Goal: Task Accomplishment & Management: Manage account settings

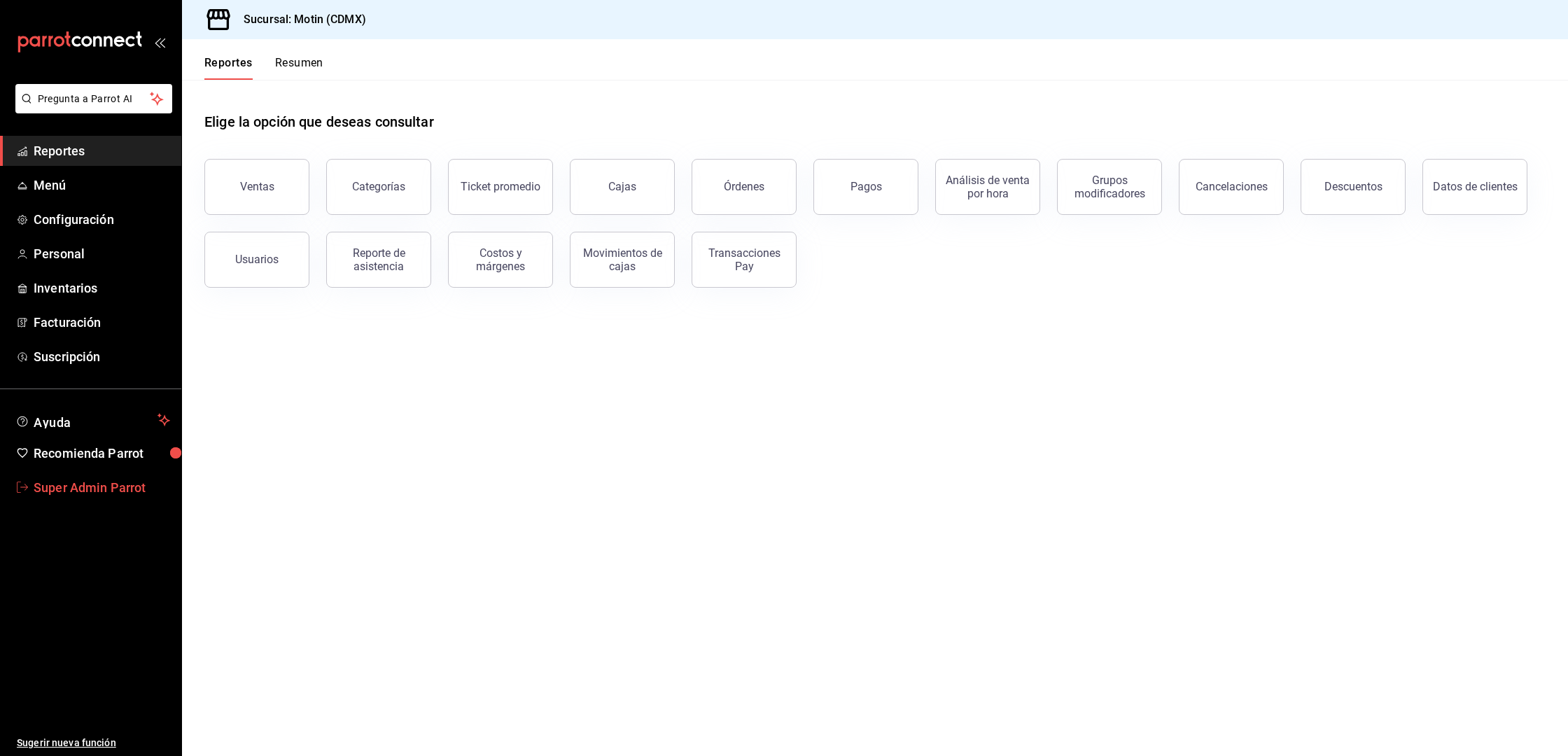
click at [65, 490] on span "Super Admin Parrot" at bounding box center [102, 487] width 136 height 19
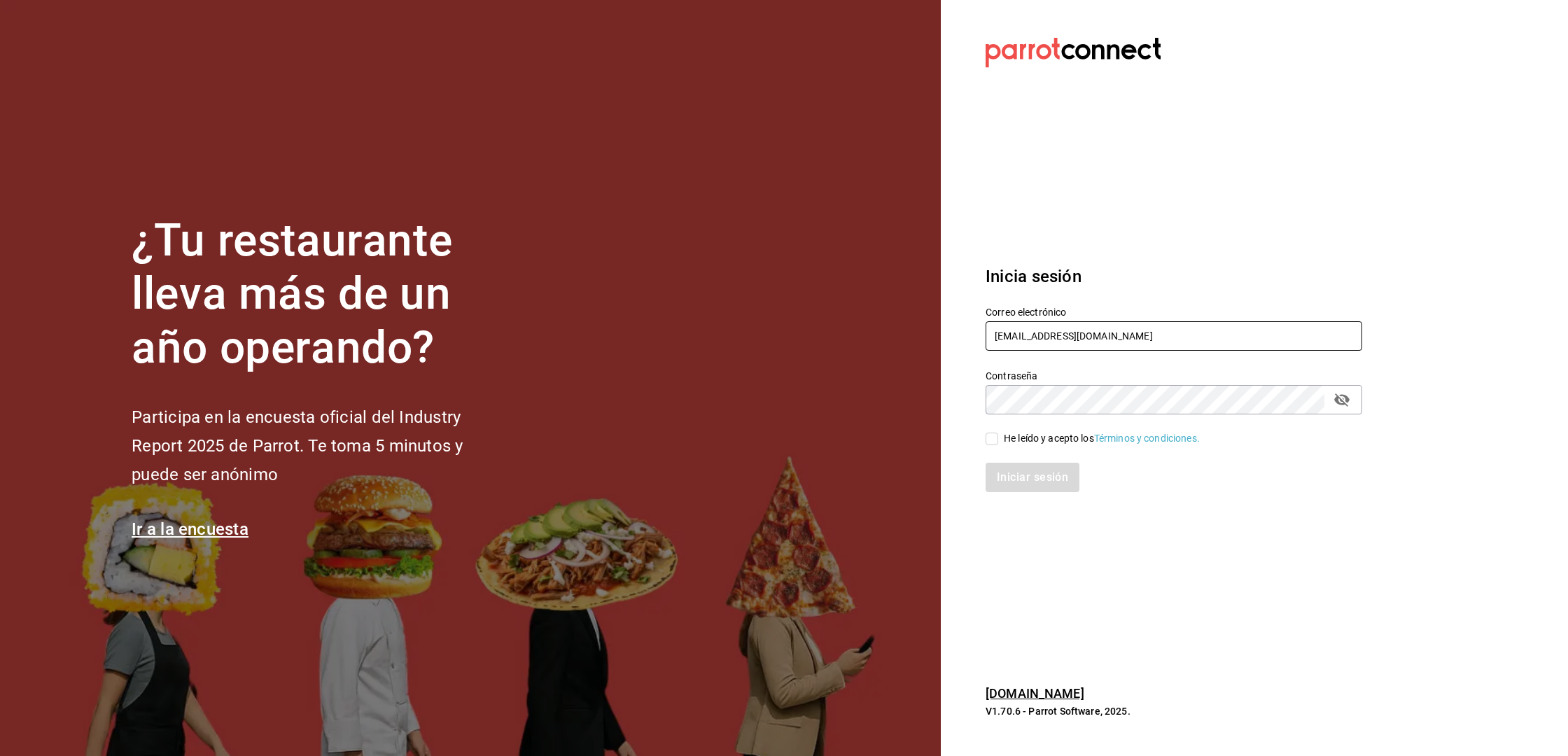
click at [1022, 341] on input "motin@cdmx.com" at bounding box center [1174, 335] width 377 height 29
type input "multiuser@mielmesabe.com"
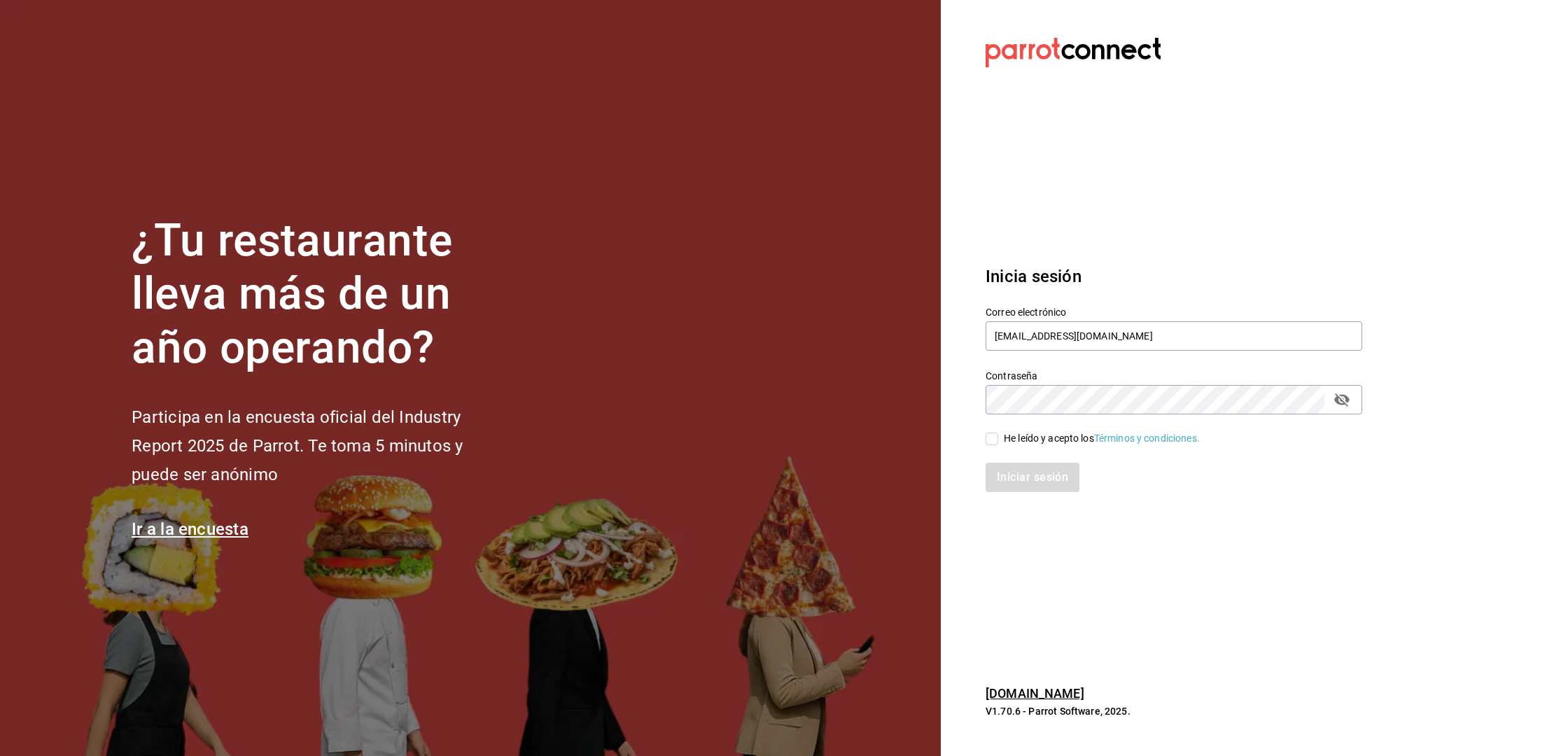
click at [1053, 444] on div "He leído y acepto los Términos y condiciones." at bounding box center [1102, 439] width 196 height 15
click at [998, 444] on input "He leído y acepto los Términos y condiciones." at bounding box center [992, 439] width 12 height 12
checkbox input "true"
click at [1033, 479] on button "Iniciar sesión" at bounding box center [1033, 477] width 95 height 29
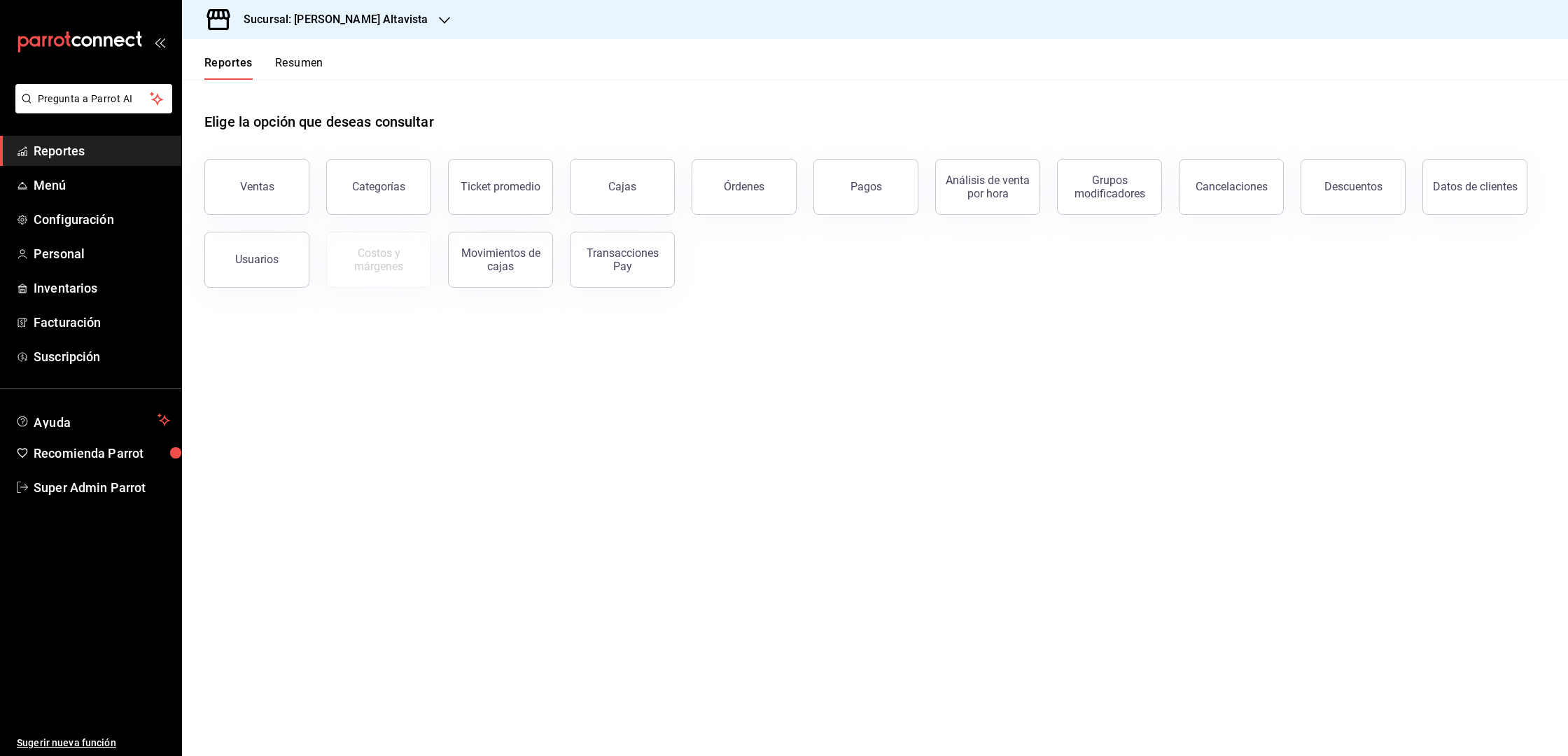
click at [394, 25] on h3 "Sucursal: Mielmesabe Suc Altavista" at bounding box center [330, 19] width 195 height 17
click at [273, 82] on div "Mielmesabe Roma" at bounding box center [287, 92] width 210 height 32
click at [66, 180] on span "Menú" at bounding box center [102, 185] width 136 height 19
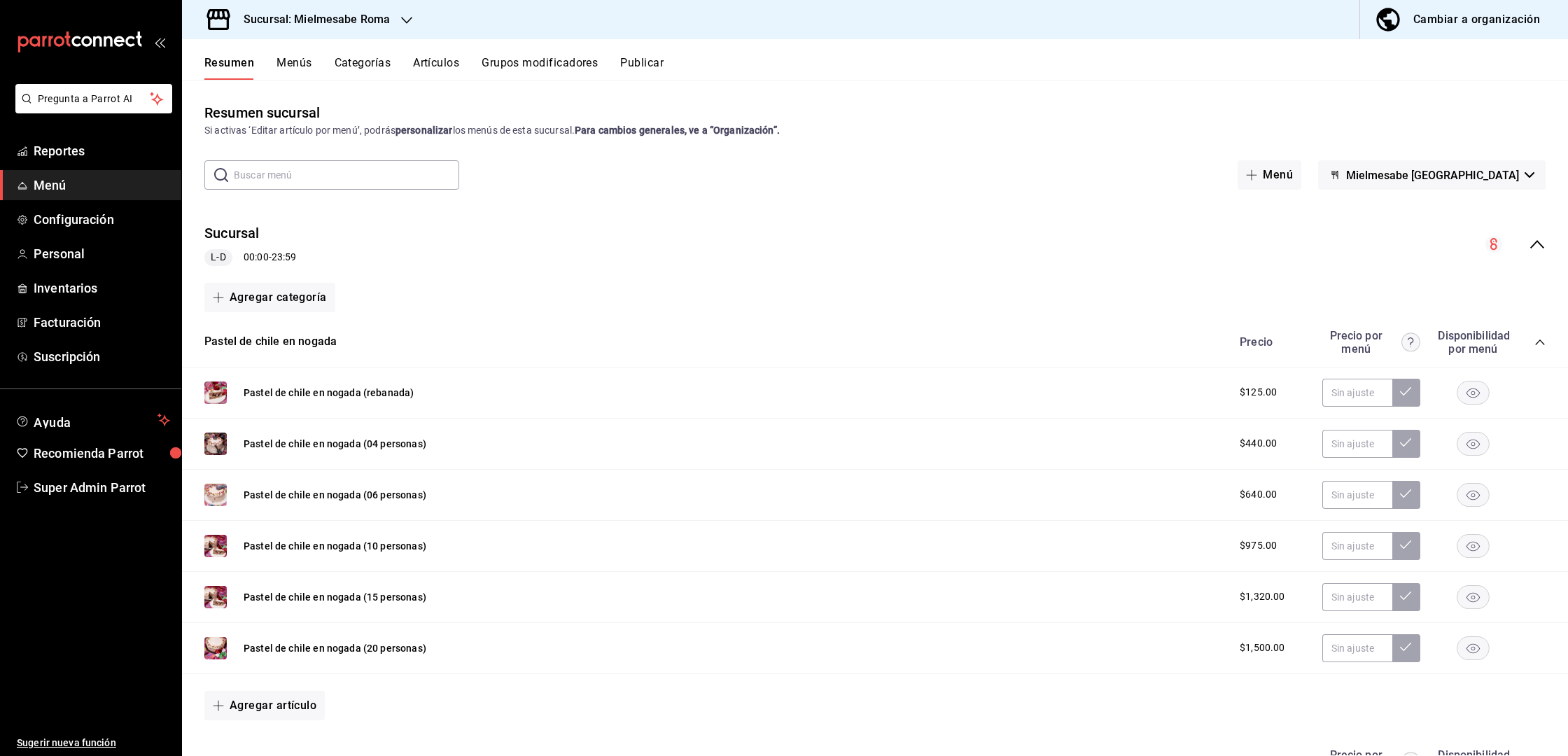
click at [1529, 240] on icon "collapse-menu-row" at bounding box center [1537, 244] width 17 height 17
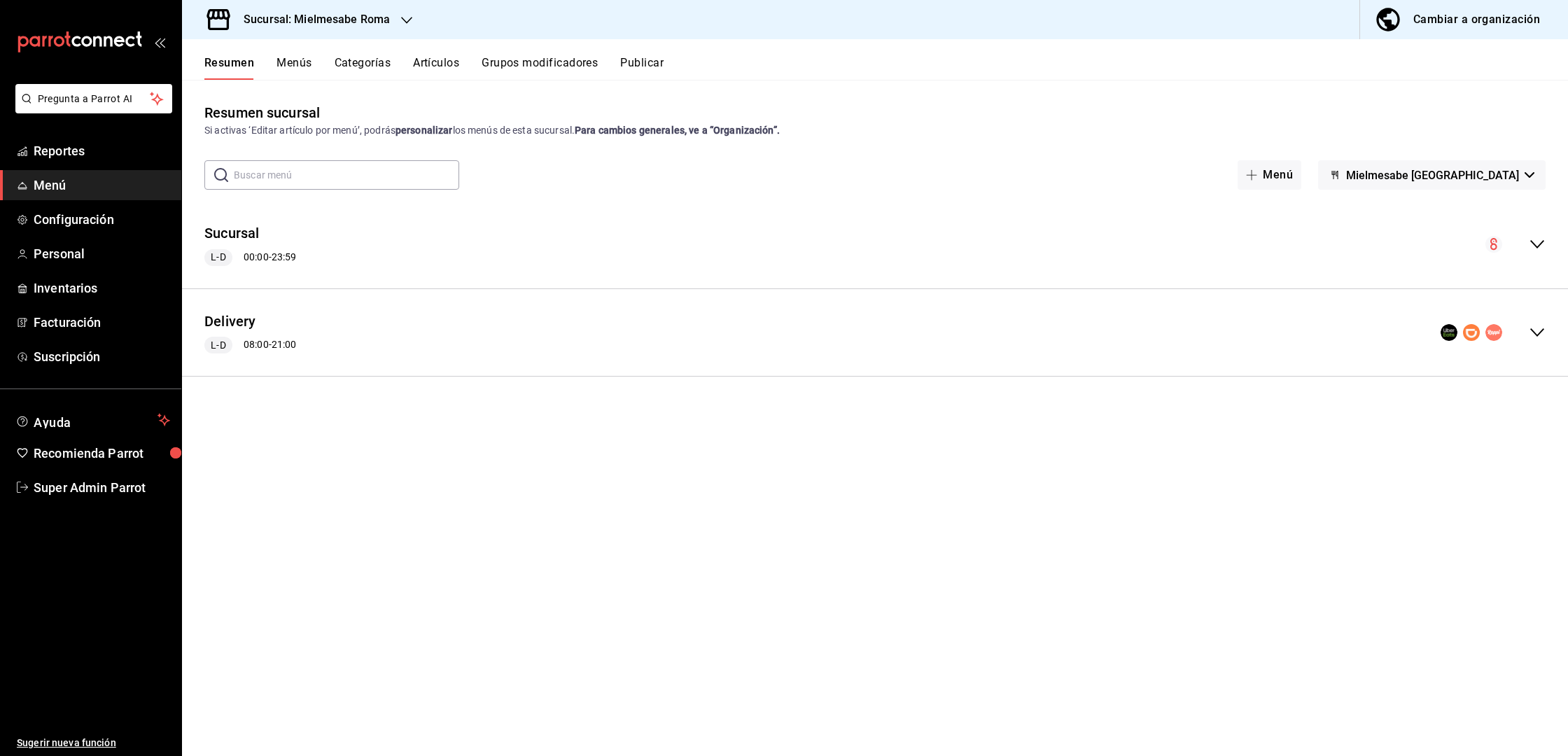
click at [1544, 331] on icon "collapse-menu-row" at bounding box center [1537, 332] width 17 height 17
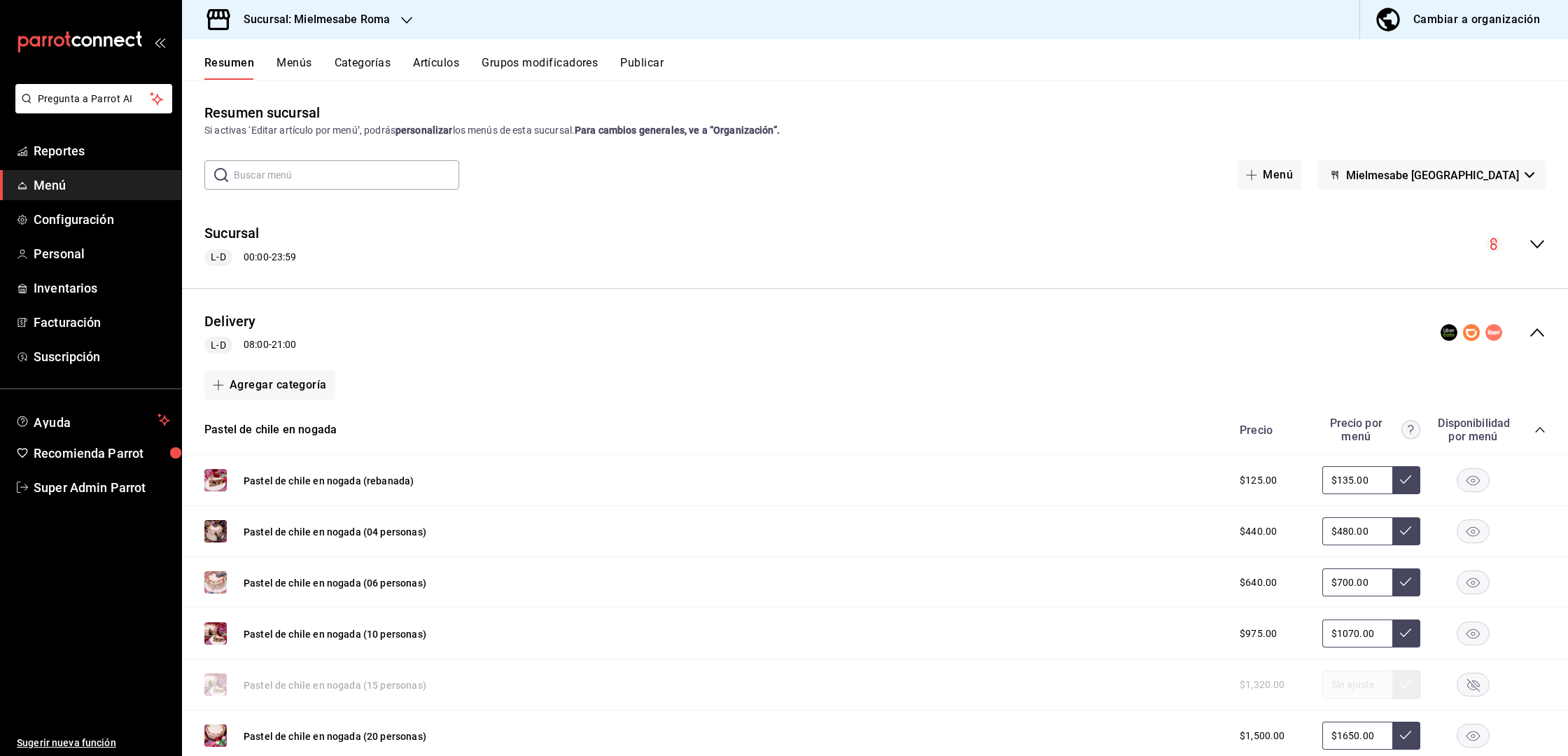
click at [654, 65] on button "Publicar" at bounding box center [642, 67] width 43 height 24
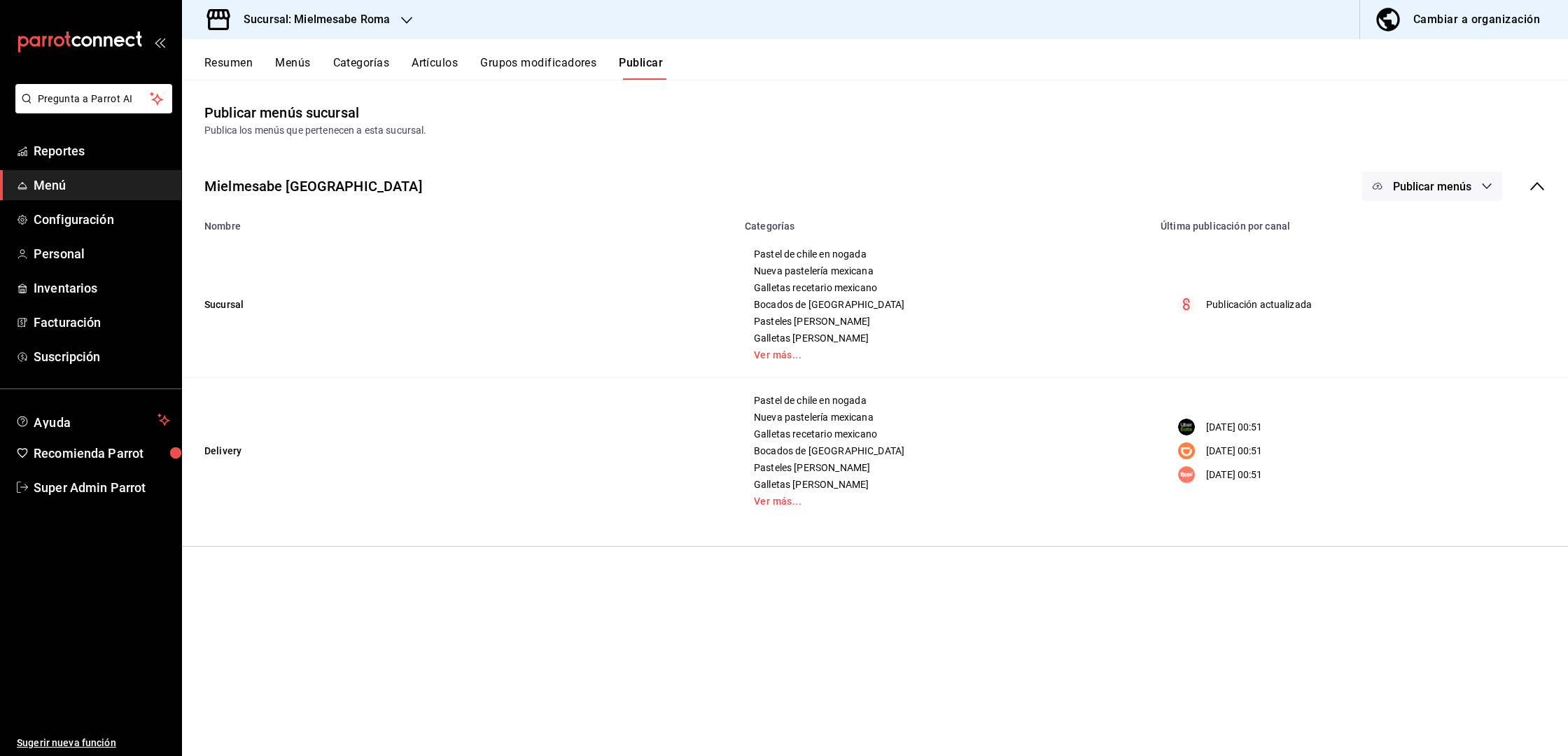
click at [291, 72] on button "Menús" at bounding box center [293, 67] width 35 height 24
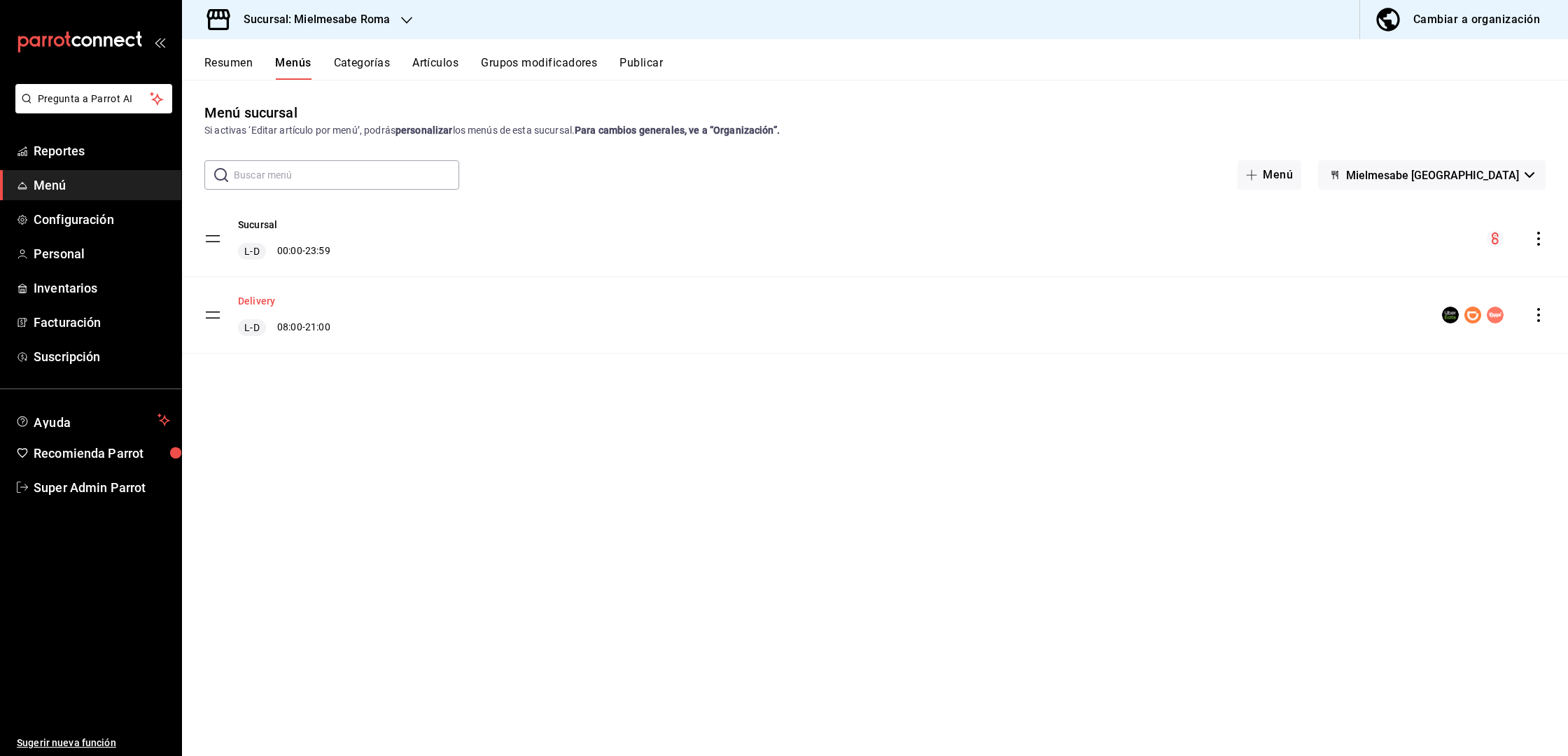
click at [259, 301] on button "Delivery" at bounding box center [256, 302] width 37 height 14
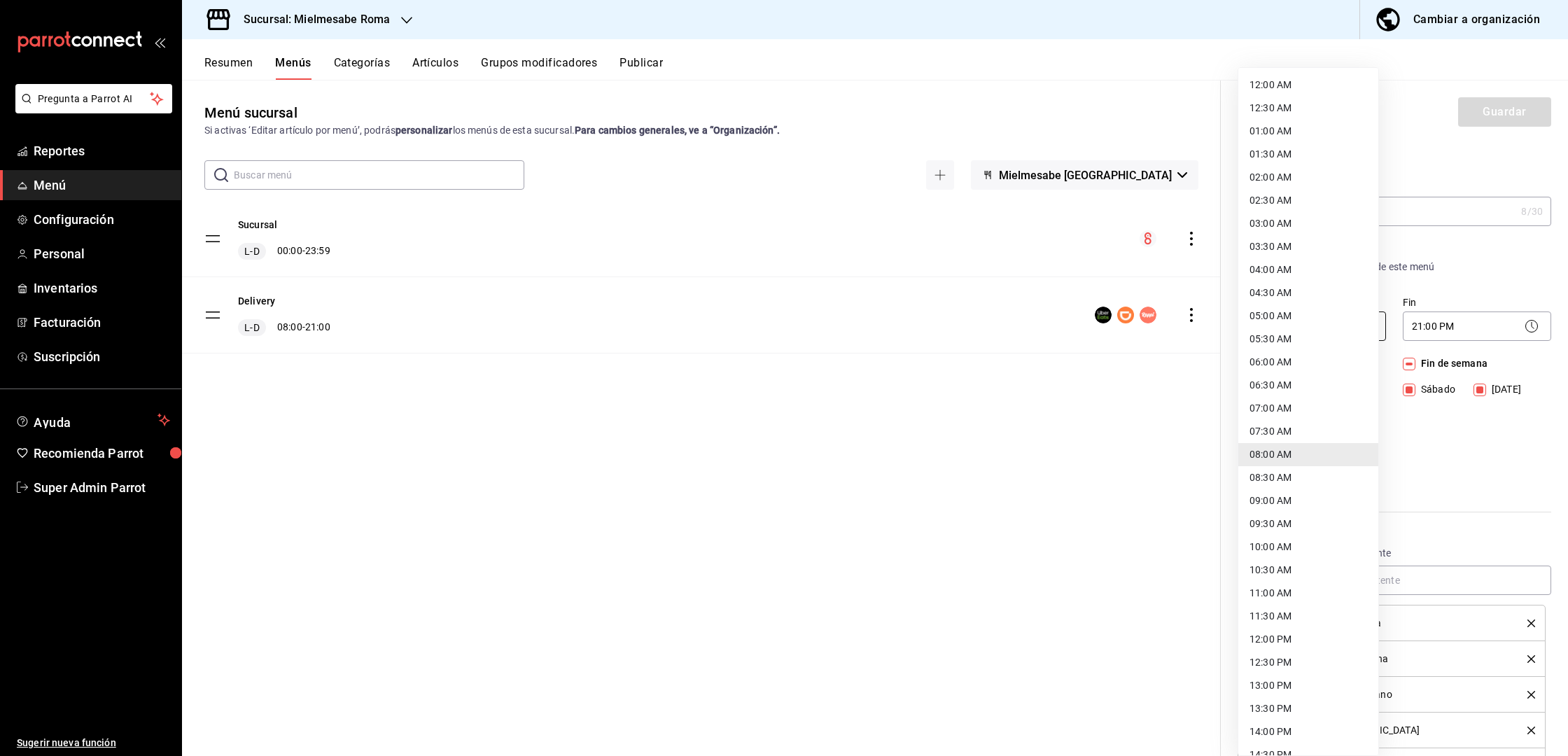
click at [1293, 333] on body "Pregunta a Parrot AI Reportes Menú Configuración Personal Inventarios Facturaci…" at bounding box center [784, 378] width 1568 height 756
click at [1275, 503] on li "09:00 AM" at bounding box center [1308, 501] width 140 height 23
type input "09:00"
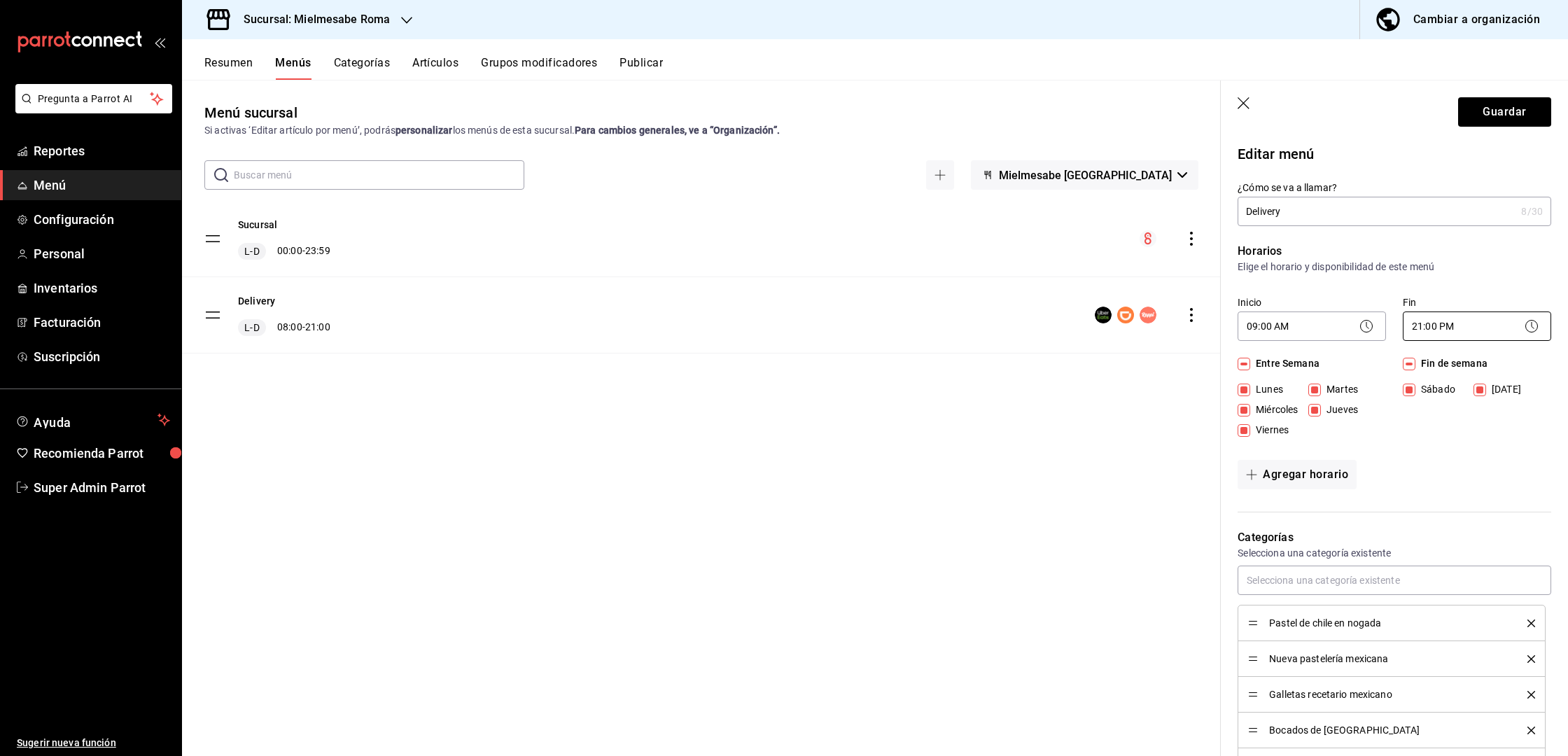
click at [1427, 329] on body "Pregunta a Parrot AI Reportes Menú Configuración Personal Inventarios Facturaci…" at bounding box center [784, 378] width 1568 height 756
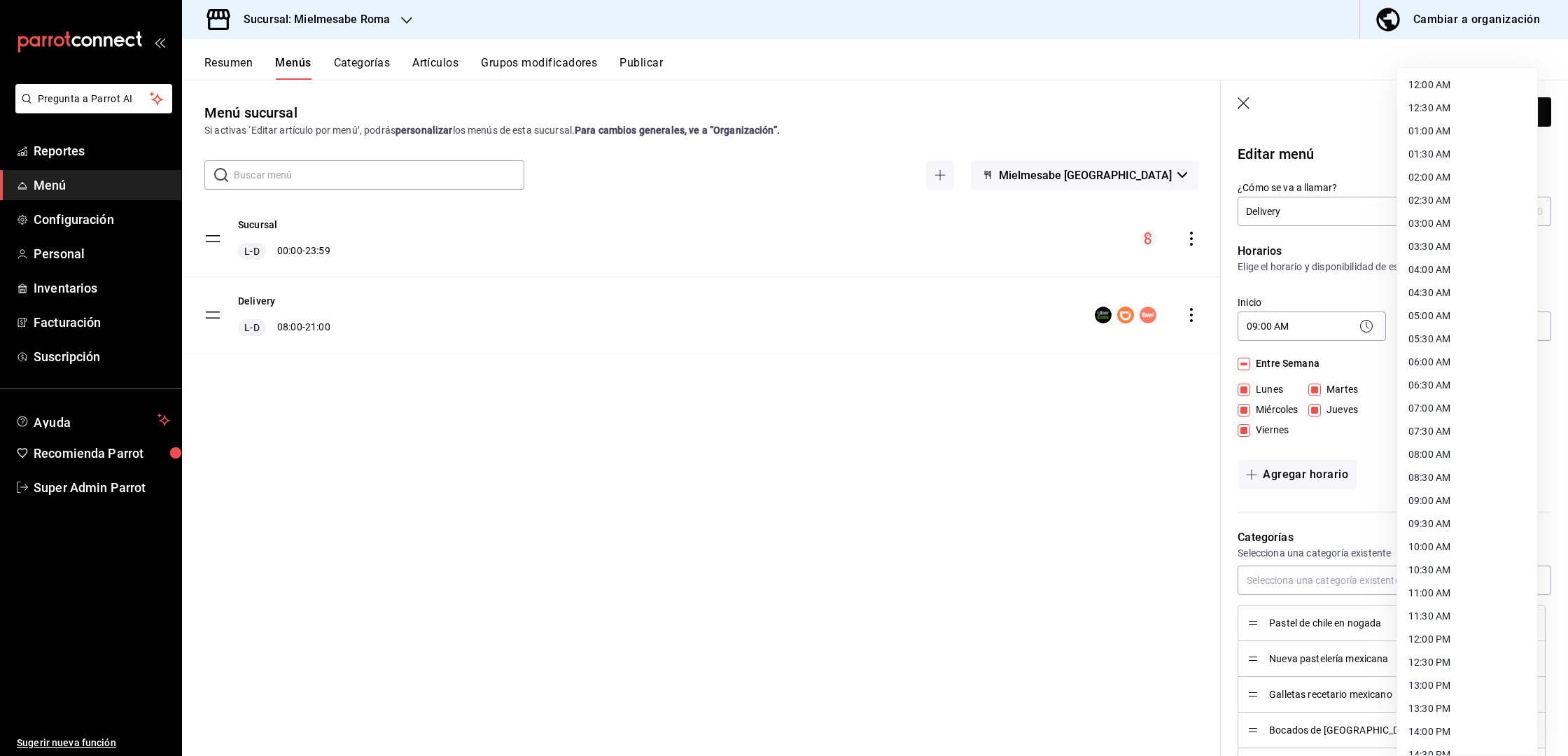
scroll to position [456, 0]
click at [1420, 640] on li "22:00 PM" at bounding box center [1467, 645] width 140 height 23
type input "22:00"
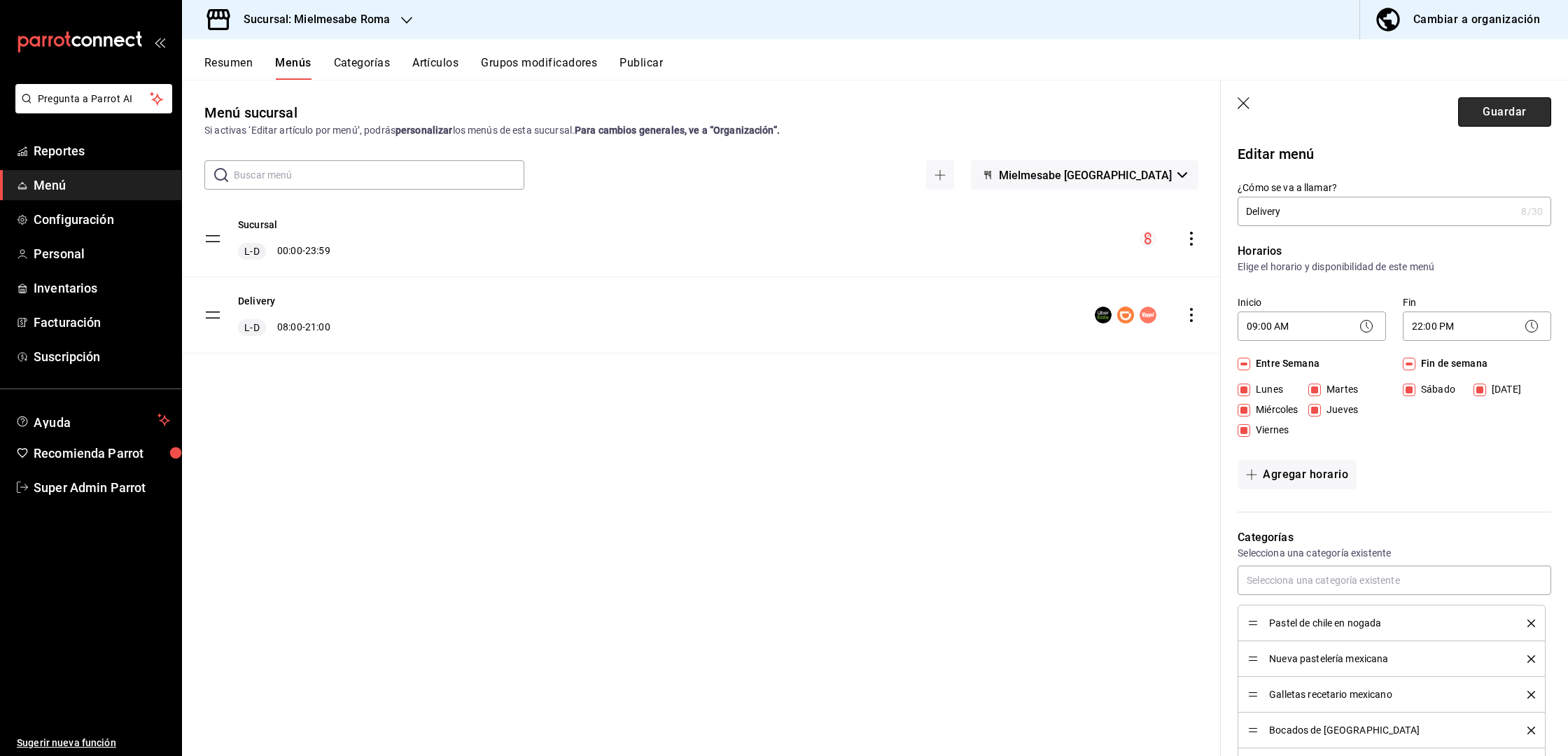
click at [1496, 122] on button "Guardar" at bounding box center [1504, 111] width 93 height 29
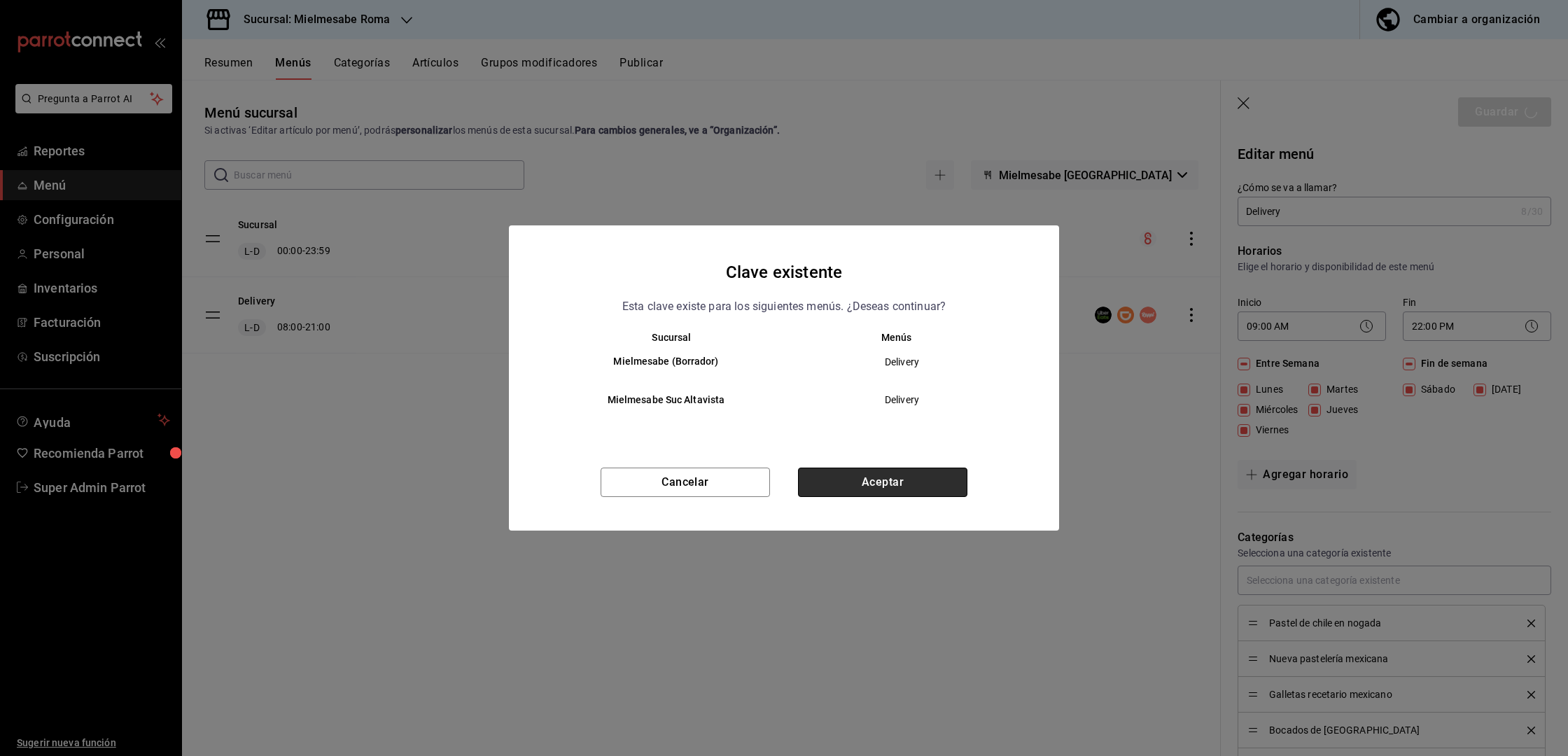
click at [856, 484] on button "Aceptar" at bounding box center [883, 482] width 170 height 29
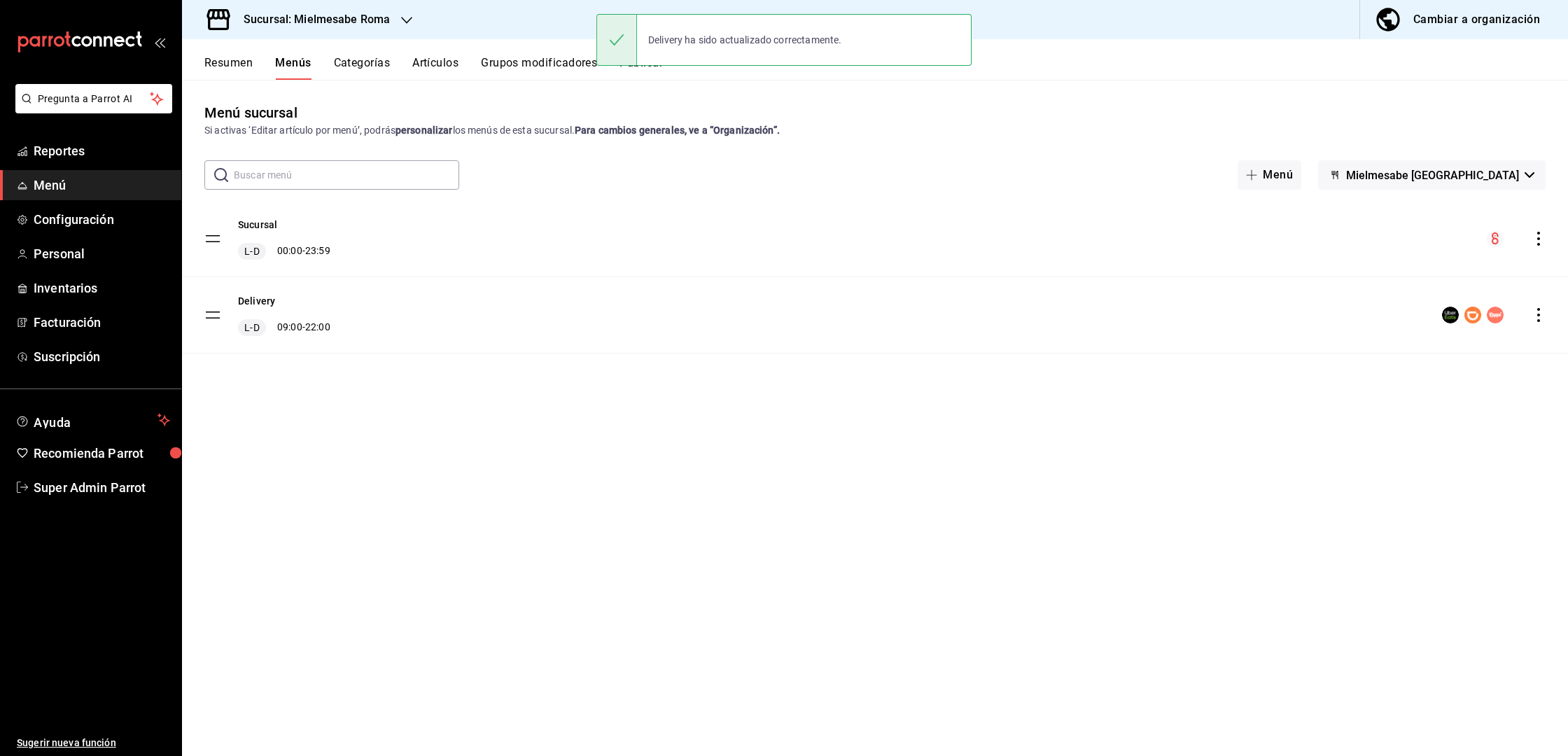
click at [535, 65] on button "Grupos modificadores" at bounding box center [538, 67] width 116 height 24
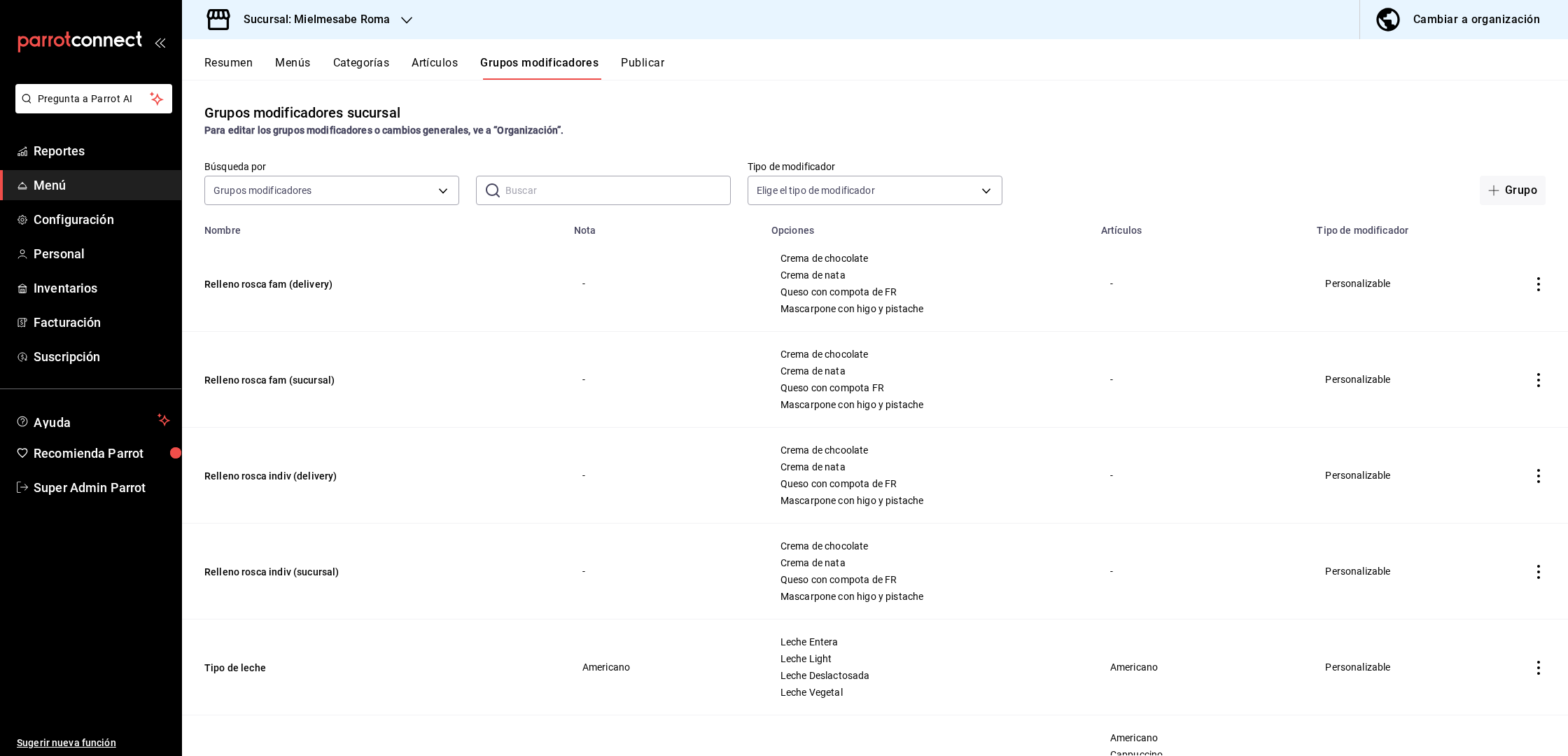
click at [642, 73] on button "Publicar" at bounding box center [642, 67] width 43 height 24
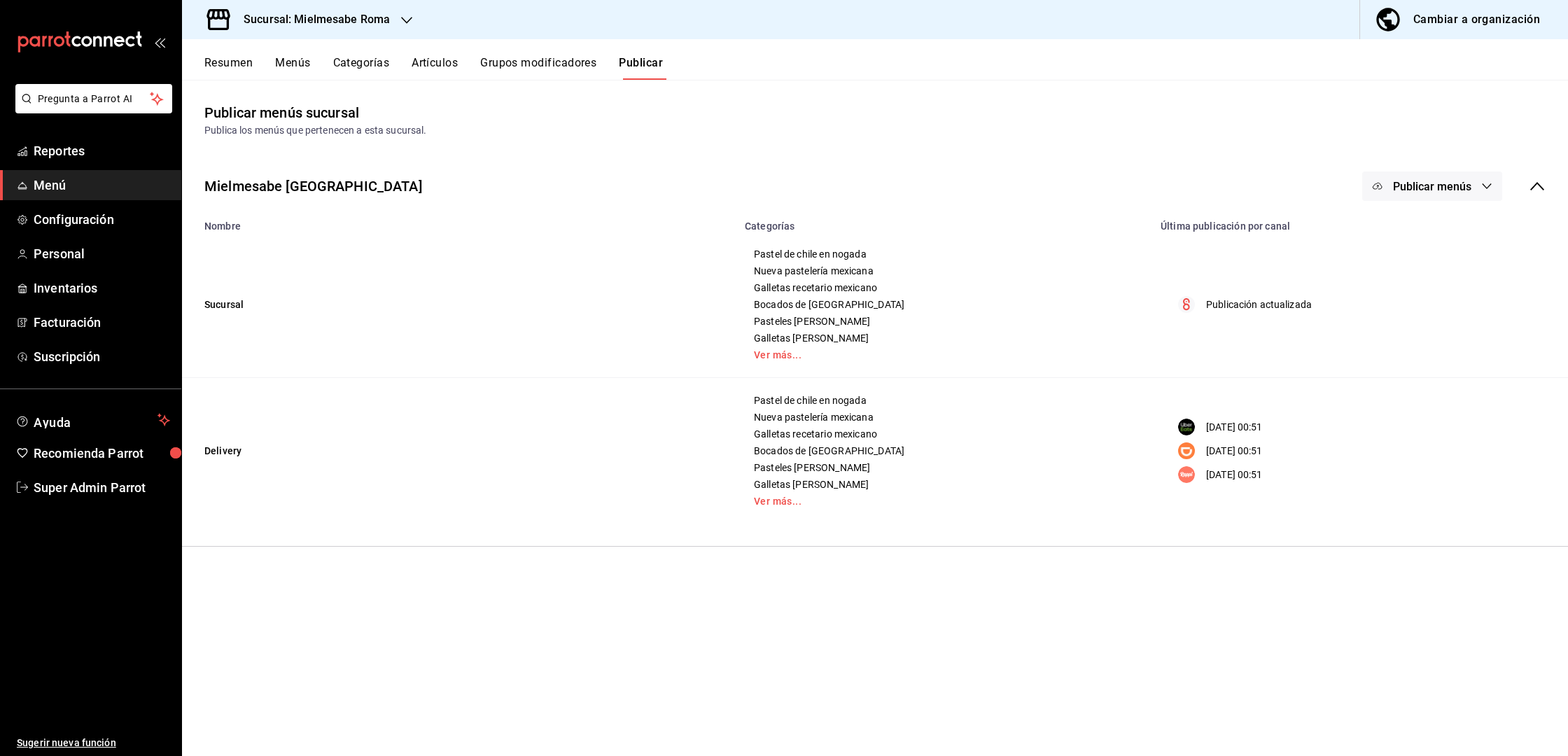
click at [1474, 195] on button "Publicar menús" at bounding box center [1432, 186] width 140 height 29
click at [1438, 280] on li "Uber Eats" at bounding box center [1433, 271] width 129 height 39
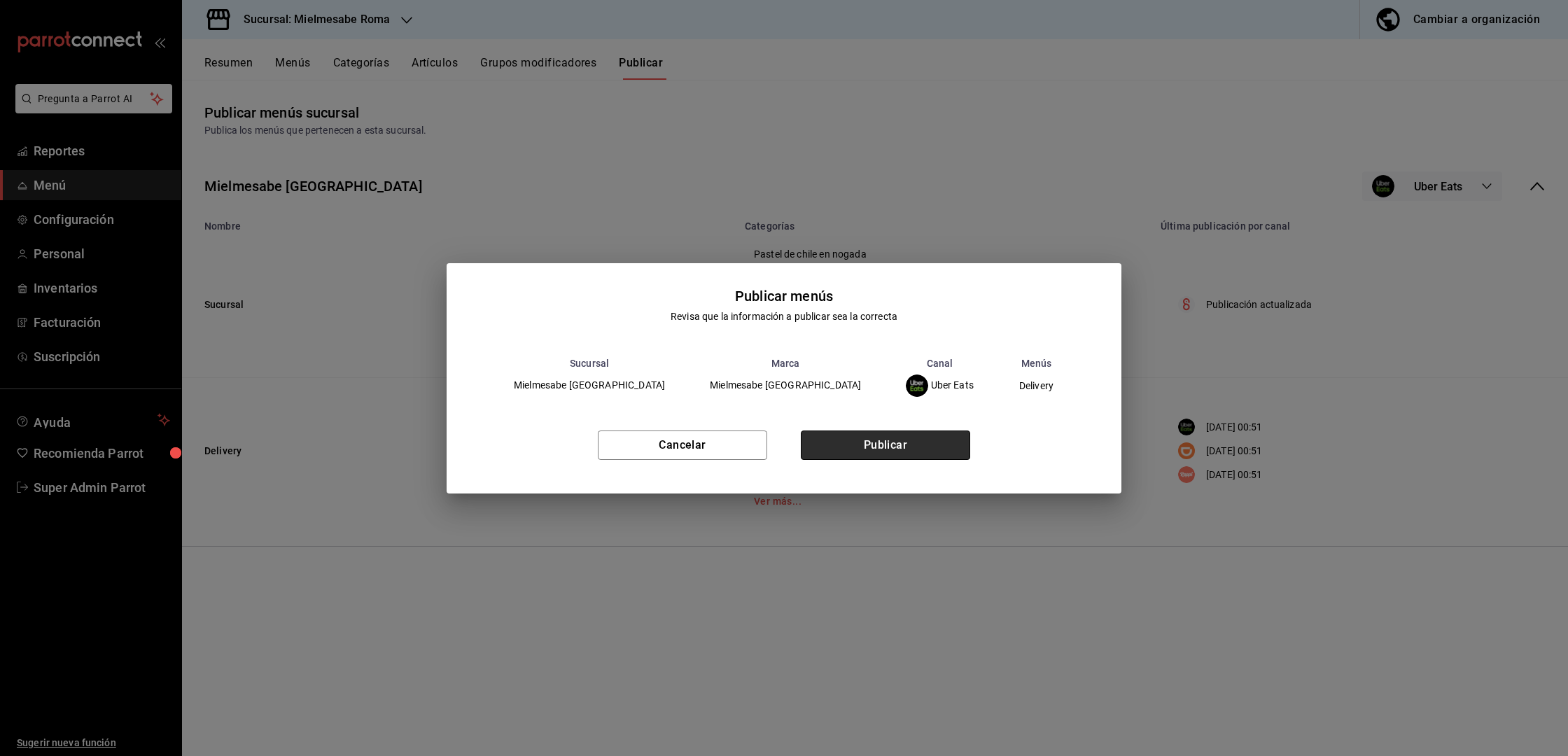
click at [954, 446] on button "Publicar" at bounding box center [886, 445] width 170 height 29
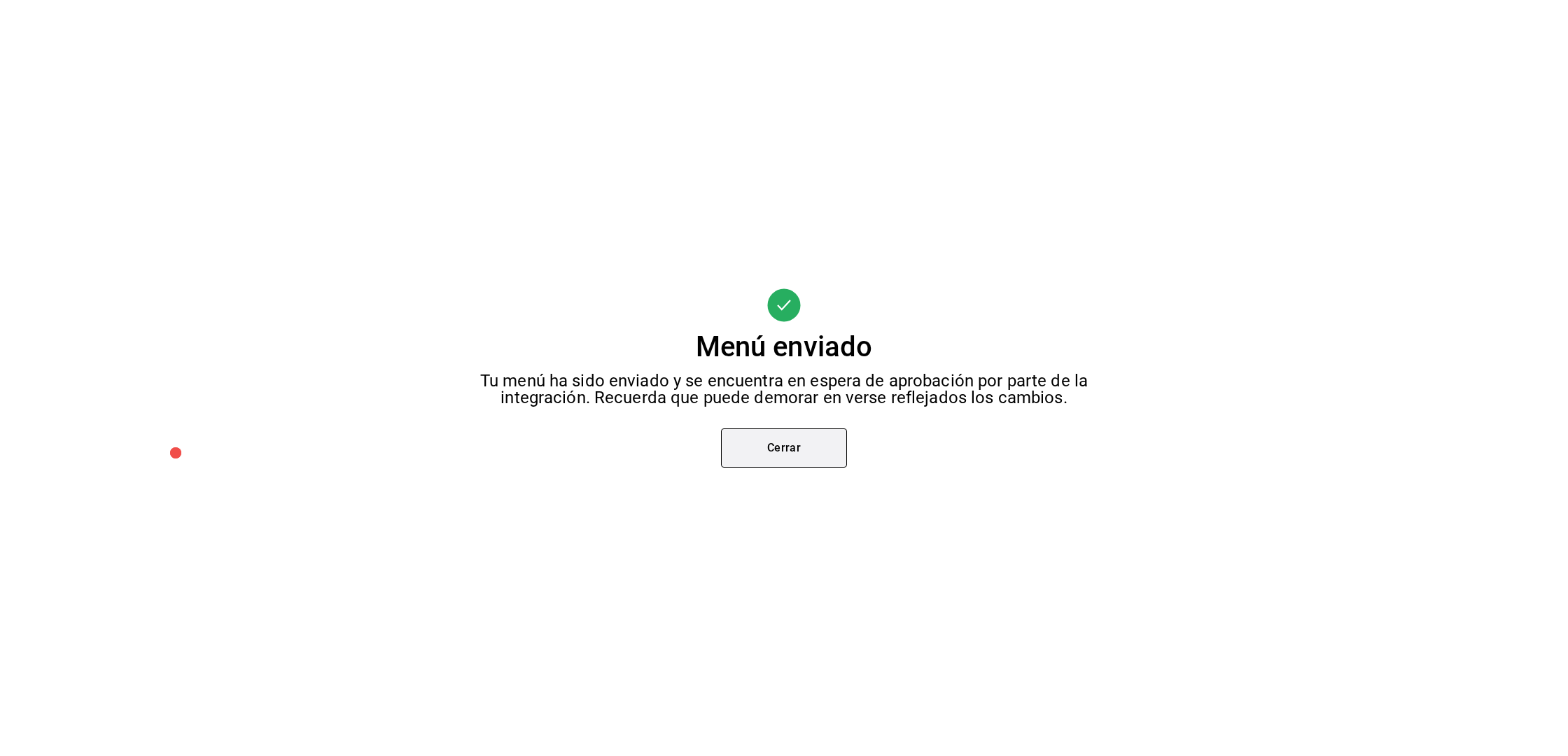
click at [786, 443] on button "Cerrar" at bounding box center [784, 448] width 126 height 39
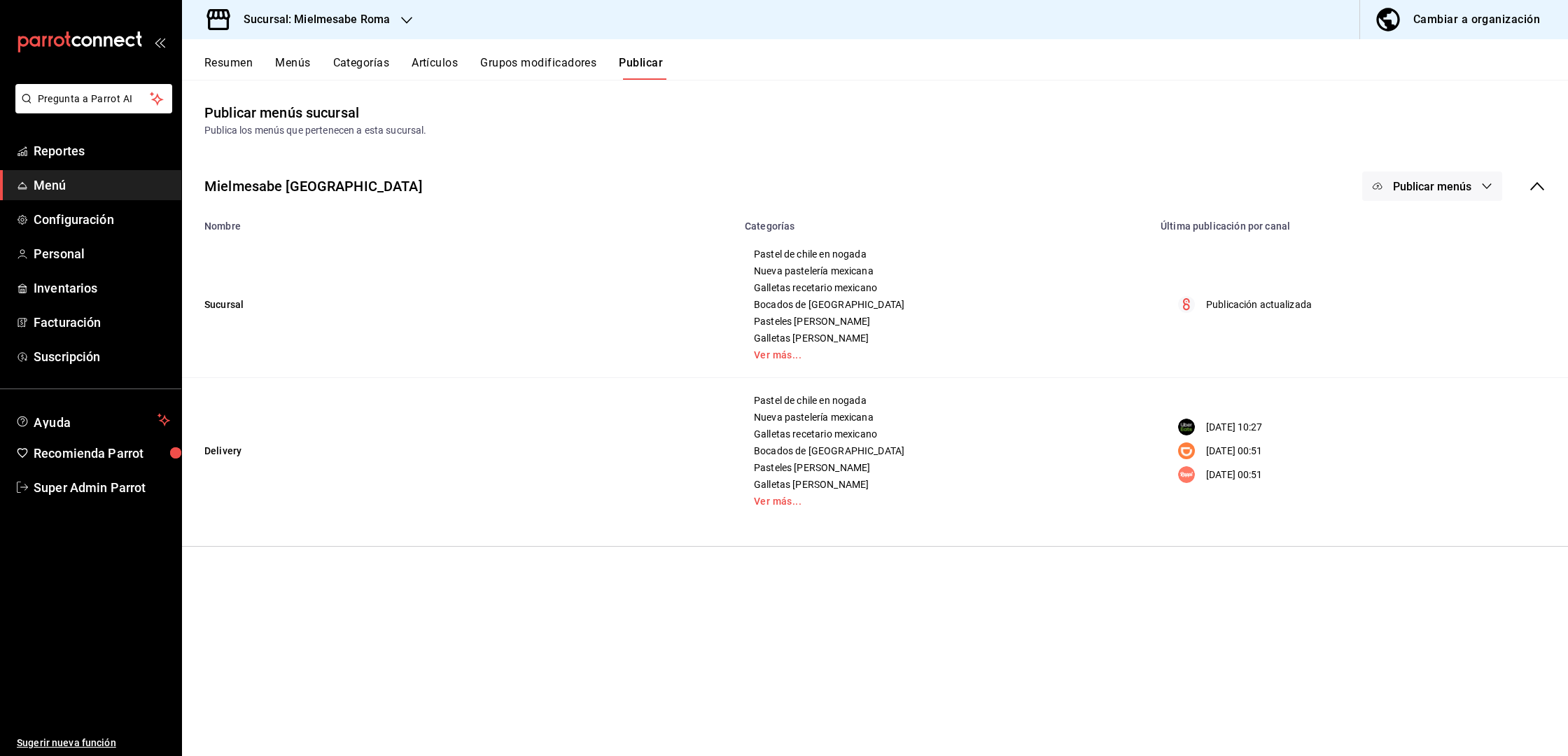
click at [1426, 185] on span "Publicar menús" at bounding box center [1432, 187] width 79 height 13
click at [1415, 309] on div at bounding box center [1399, 309] width 39 height 22
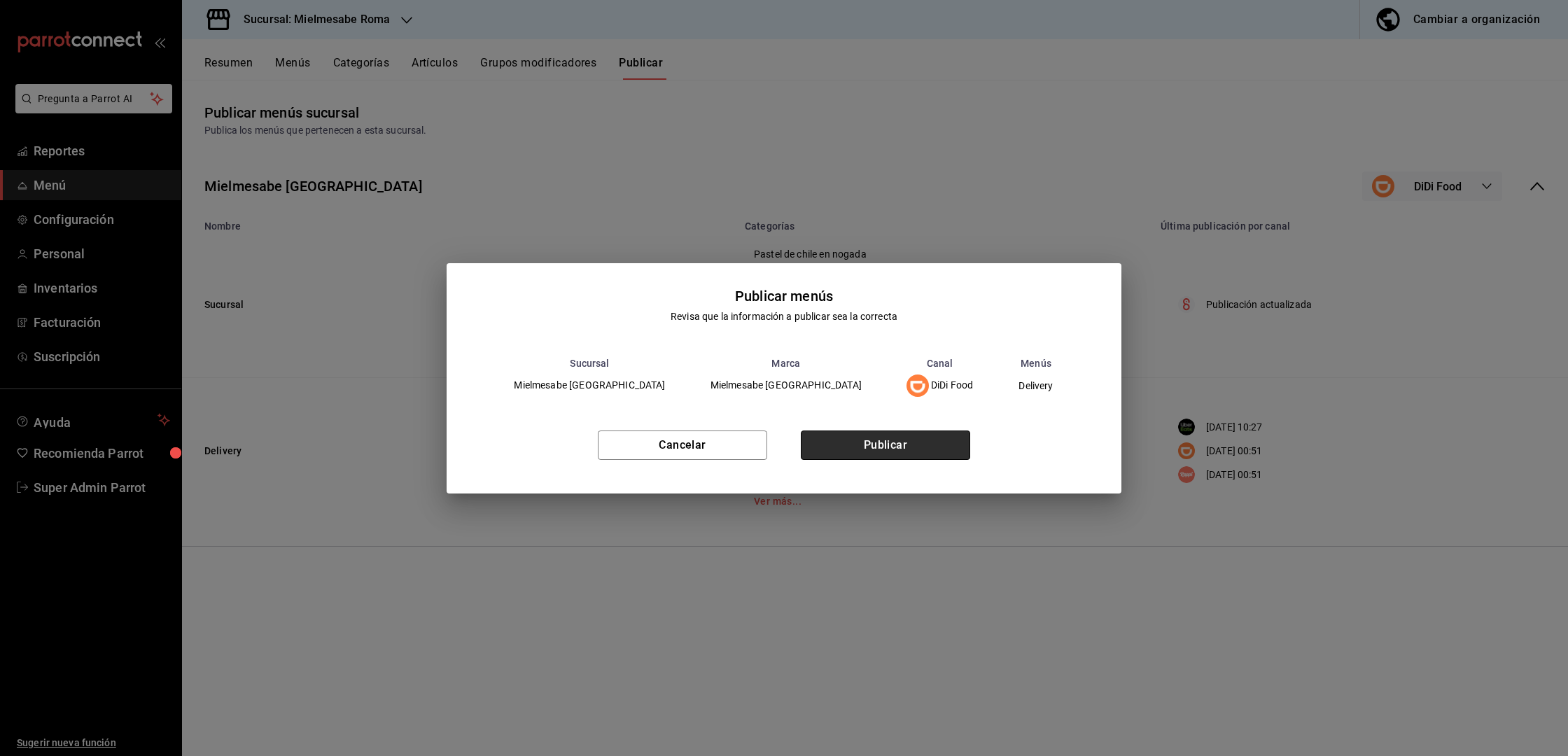
click at [896, 453] on button "Publicar" at bounding box center [886, 445] width 170 height 29
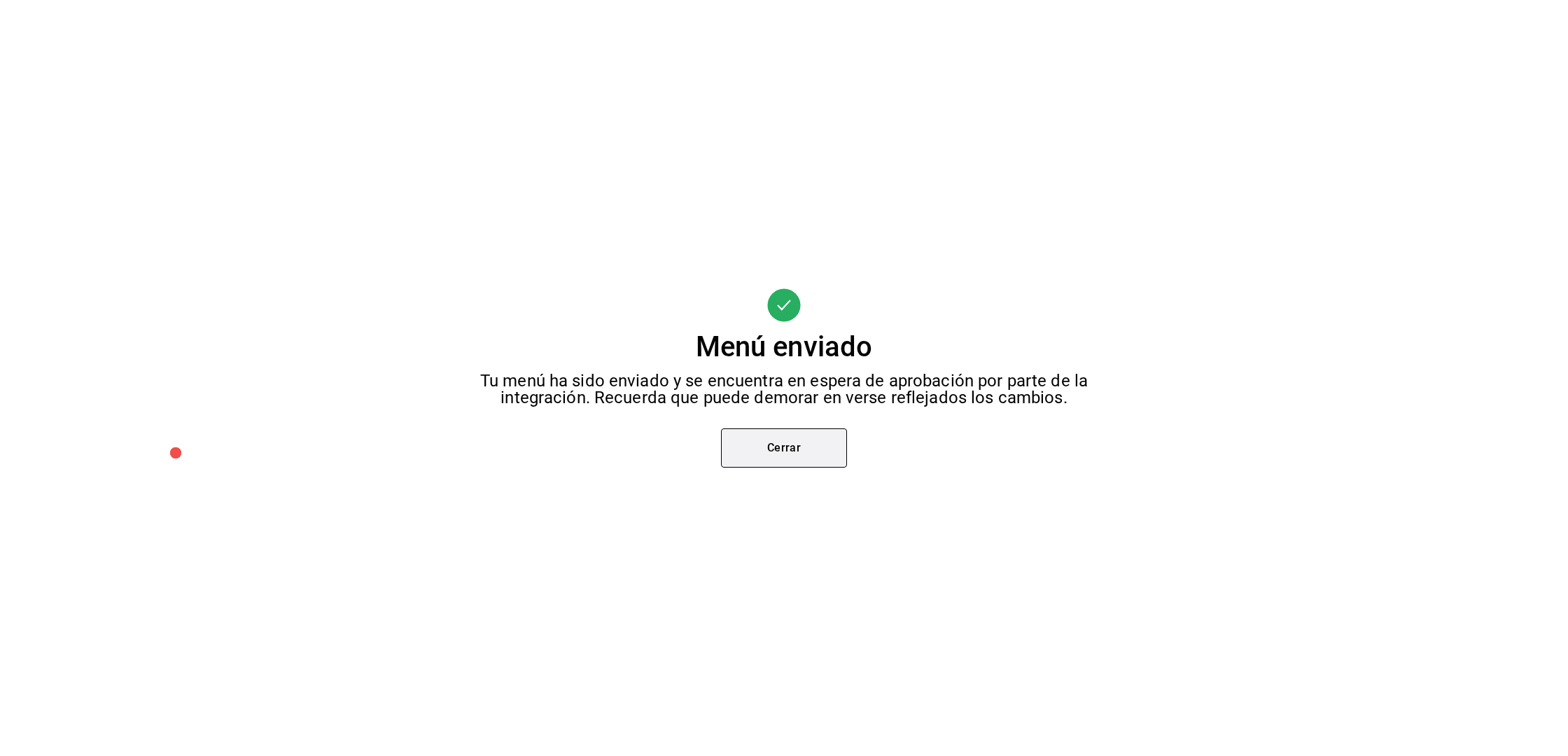
click at [832, 462] on button "Cerrar" at bounding box center [784, 448] width 126 height 39
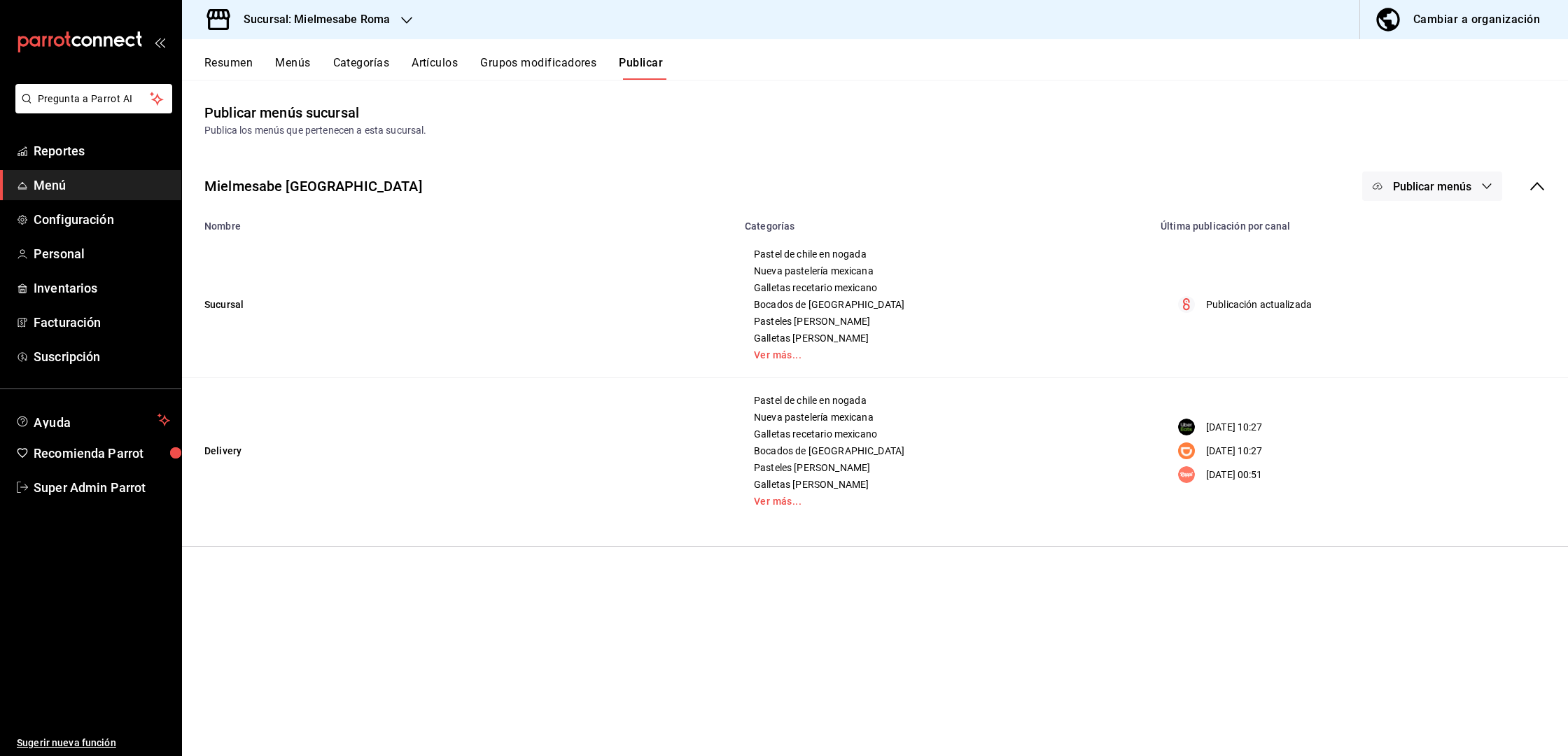
click at [1438, 180] on span "Publicar menús" at bounding box center [1432, 187] width 79 height 13
click at [1408, 355] on div at bounding box center [1399, 348] width 39 height 22
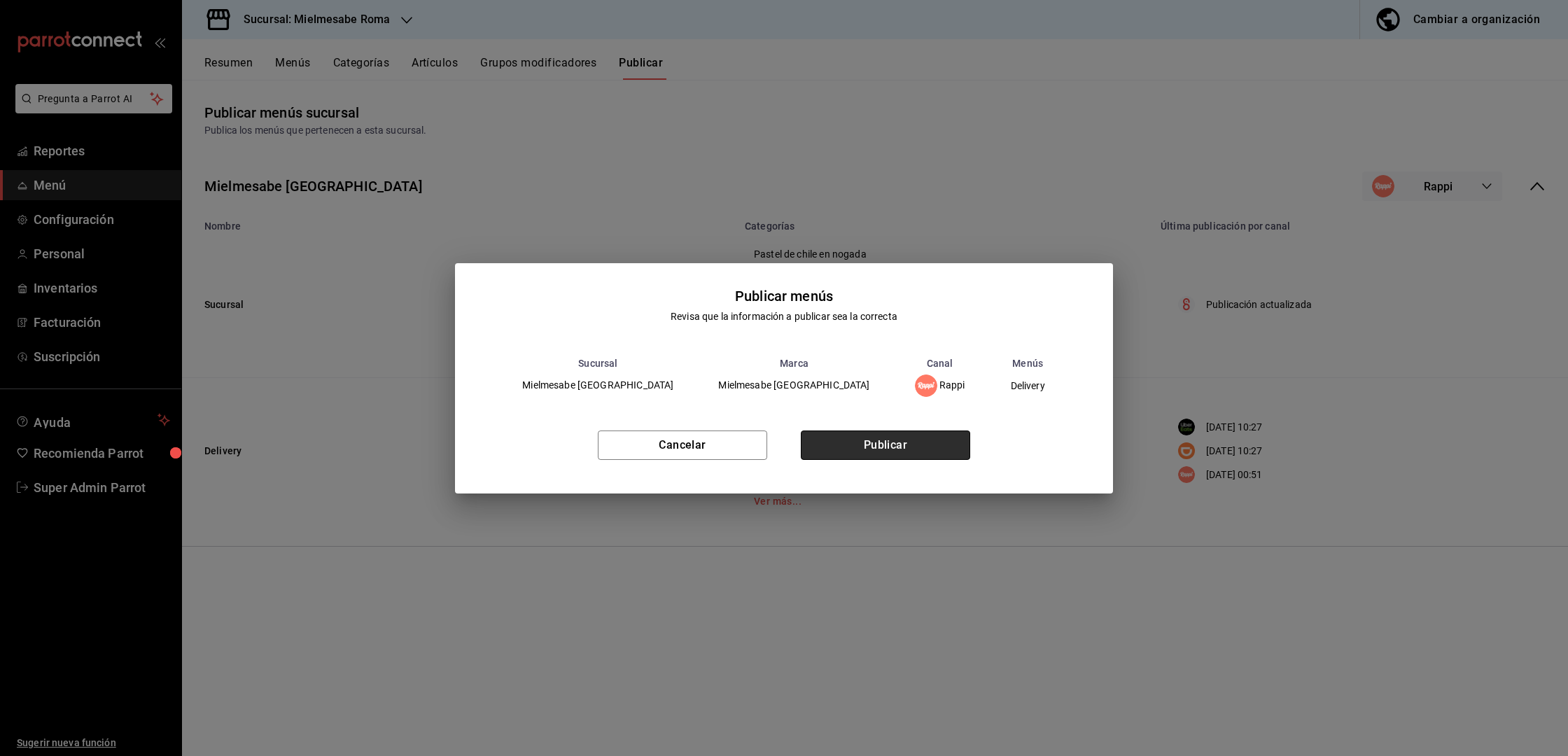
click at [925, 439] on button "Publicar" at bounding box center [886, 445] width 170 height 29
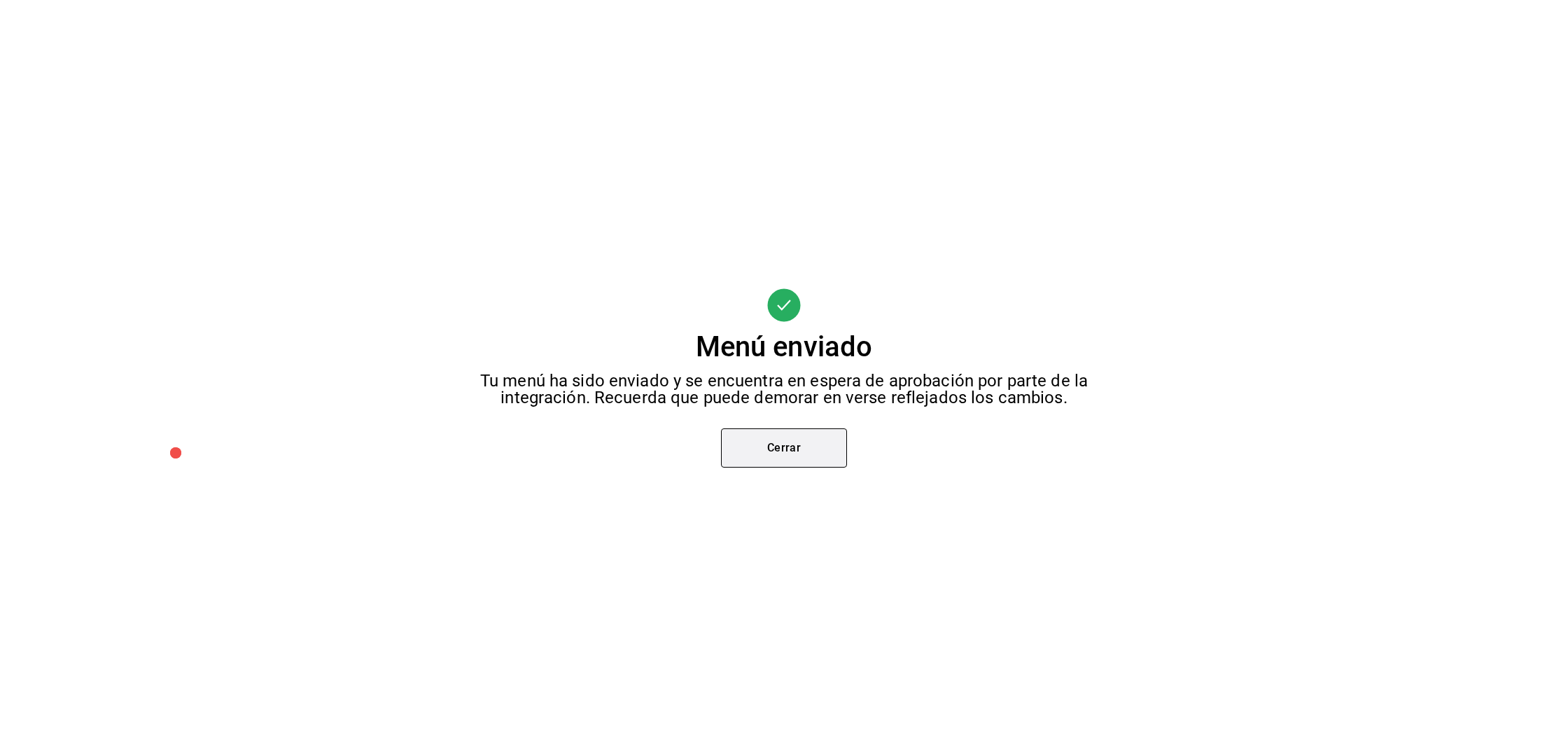
click at [819, 447] on button "Cerrar" at bounding box center [784, 448] width 126 height 39
